Goal: Task Accomplishment & Management: Manage account settings

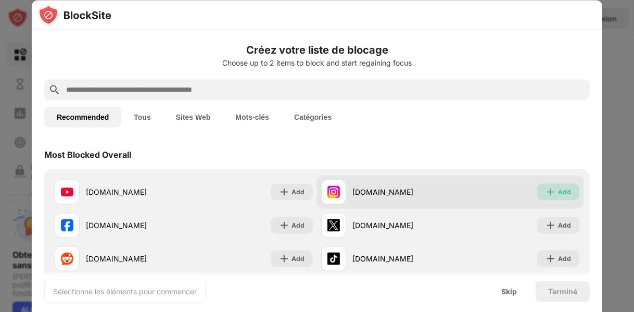
click at [558, 188] on div "Add" at bounding box center [564, 191] width 13 height 10
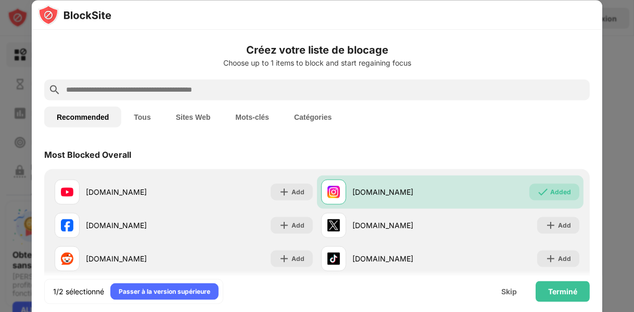
click at [278, 90] on input "text" at bounding box center [325, 89] width 521 height 12
paste input "**********"
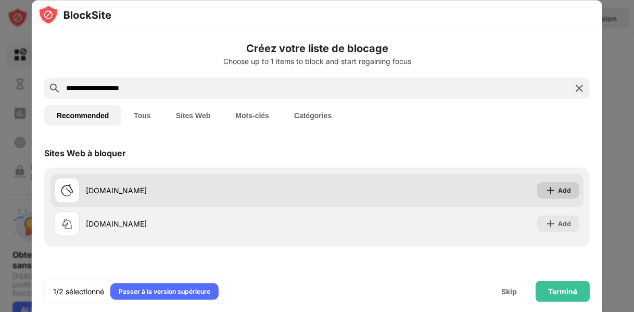
type input "**********"
click at [559, 186] on div "Add" at bounding box center [564, 190] width 13 height 10
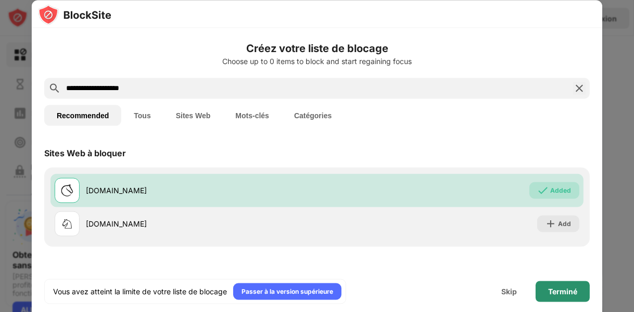
click at [566, 289] on div "Terminé" at bounding box center [562, 291] width 29 height 8
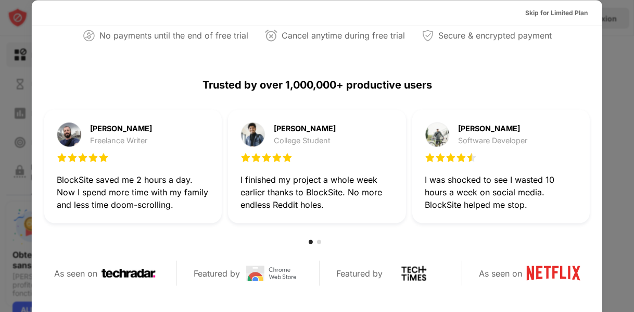
scroll to position [468, 0]
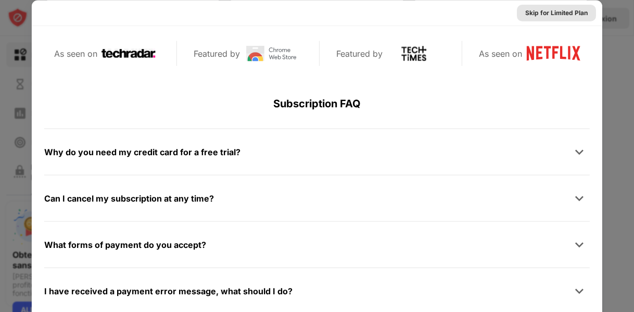
click at [544, 15] on div "Skip for Limited Plan" at bounding box center [556, 12] width 62 height 10
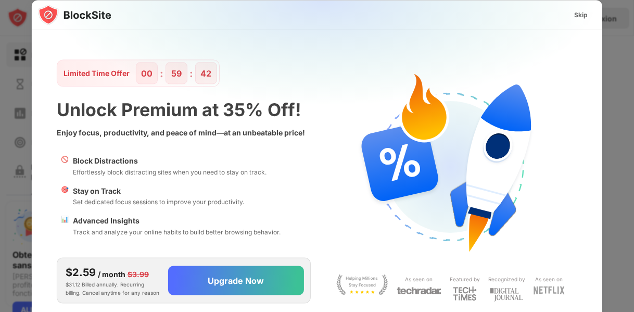
scroll to position [0, 0]
click at [576, 16] on div "Skip" at bounding box center [581, 14] width 14 height 10
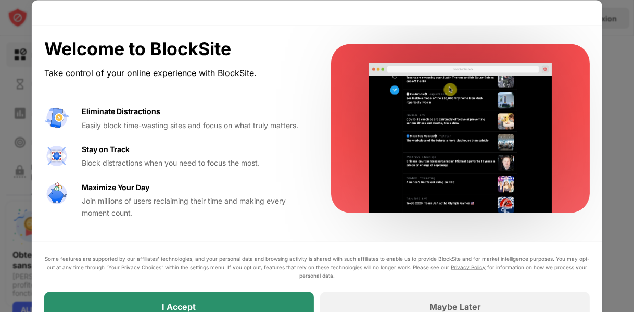
click at [279, 301] on div "I Accept" at bounding box center [179, 305] width 270 height 29
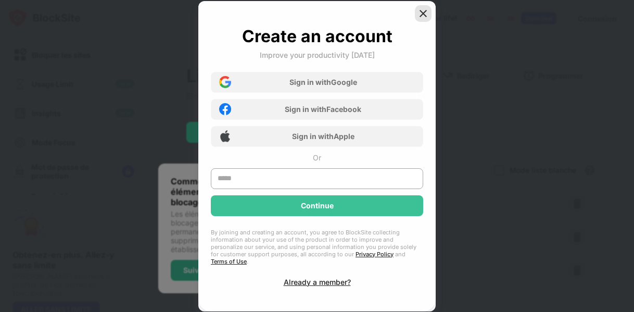
click at [422, 16] on img at bounding box center [423, 13] width 10 height 10
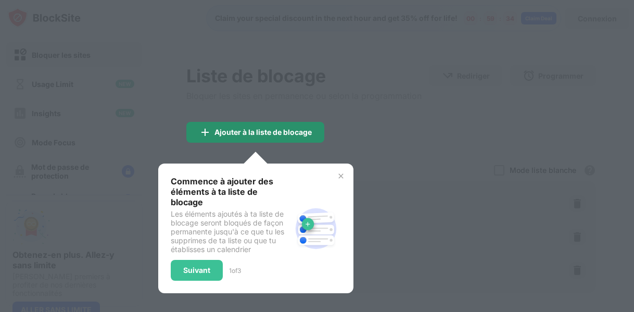
click at [255, 133] on div "Ajouter à la liste de blocage" at bounding box center [262, 132] width 97 height 8
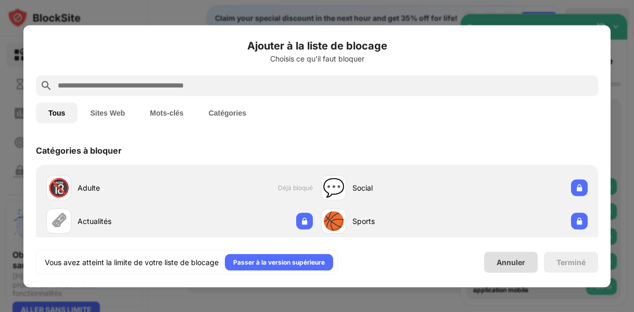
click at [505, 263] on div "Annuler" at bounding box center [511, 262] width 29 height 9
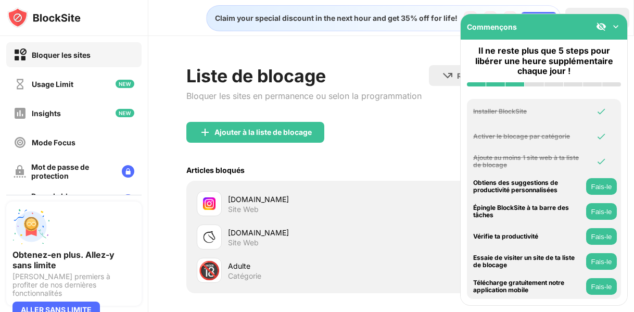
scroll to position [99, 0]
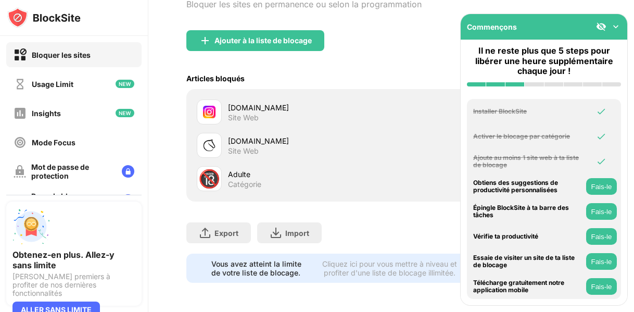
click at [616, 27] on img at bounding box center [616, 26] width 10 height 10
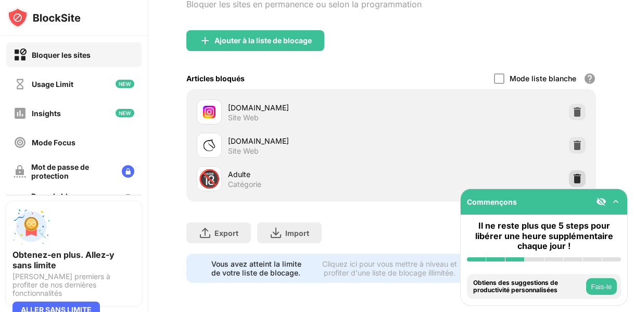
click at [572, 173] on img at bounding box center [577, 178] width 10 height 10
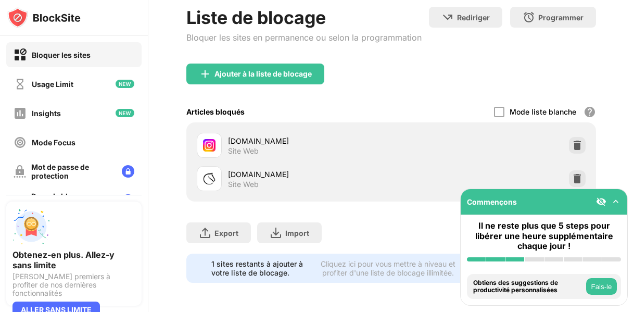
scroll to position [66, 0]
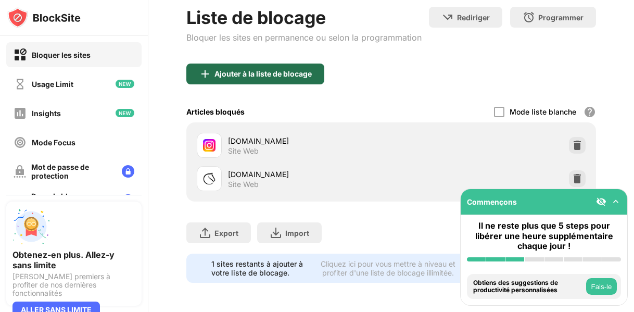
click at [263, 73] on div "Ajouter à la liste de blocage" at bounding box center [255, 74] width 138 height 21
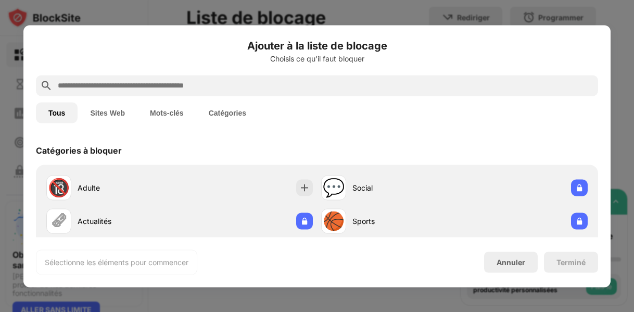
click at [245, 86] on input "text" at bounding box center [325, 85] width 537 height 12
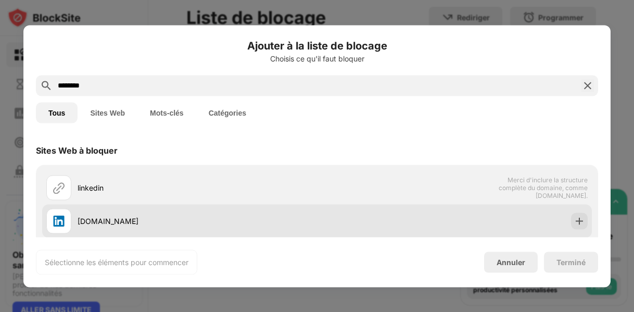
type input "********"
click at [571, 226] on div at bounding box center [579, 220] width 17 height 17
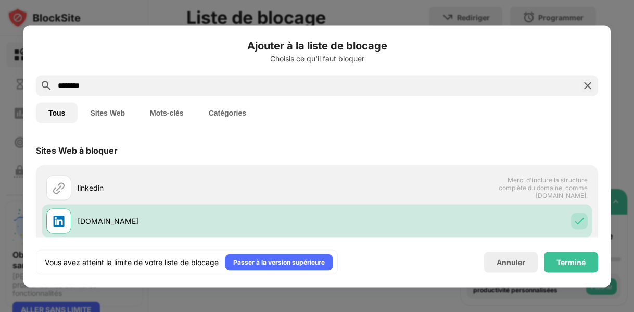
click at [565, 253] on div "Terminé" at bounding box center [571, 261] width 54 height 21
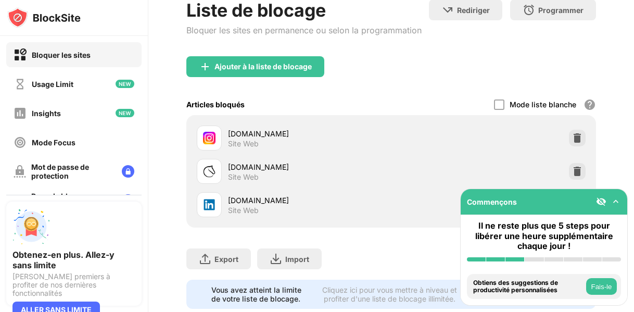
scroll to position [99, 0]
